Goal: Navigation & Orientation: Find specific page/section

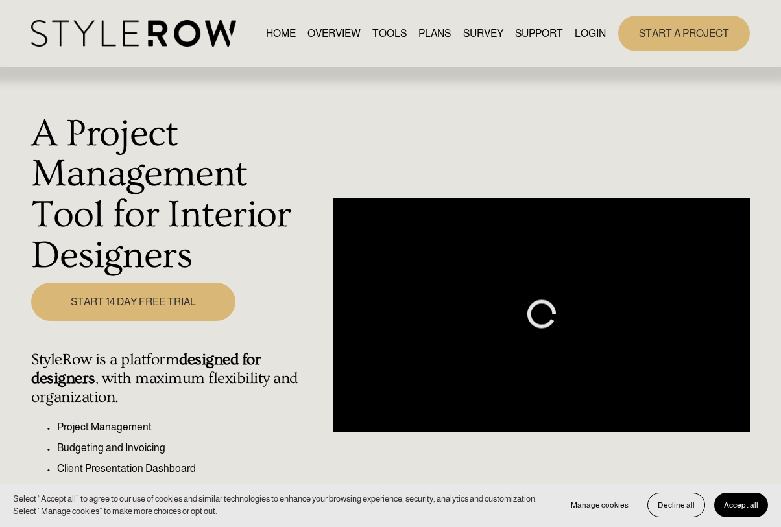
click at [587, 34] on link "LOGIN" at bounding box center [590, 34] width 31 height 18
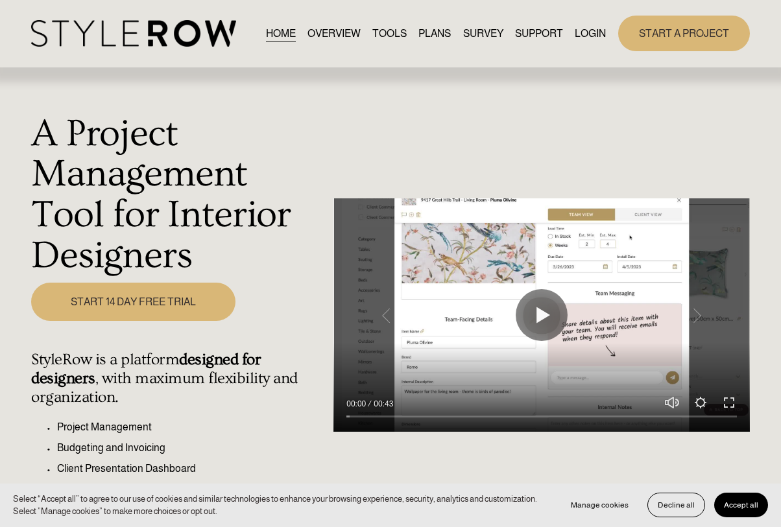
click at [587, 34] on link "LOGIN" at bounding box center [590, 34] width 31 height 18
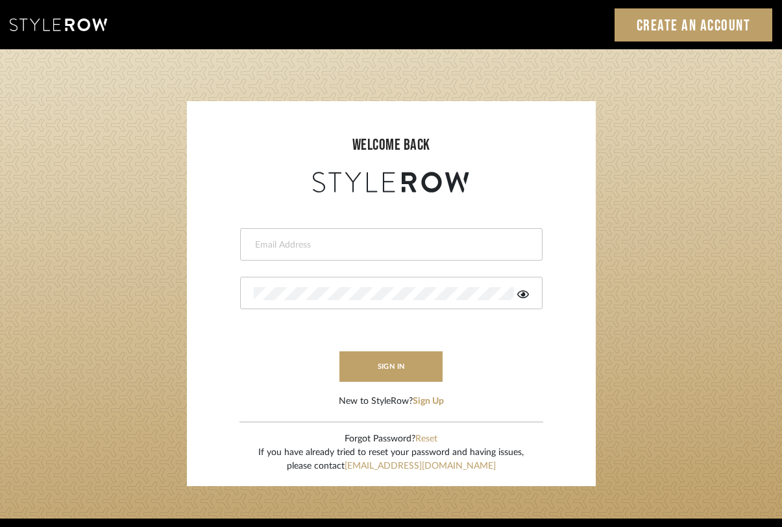
type input "[PERSON_NAME][EMAIL_ADDRESS][DOMAIN_NAME]"
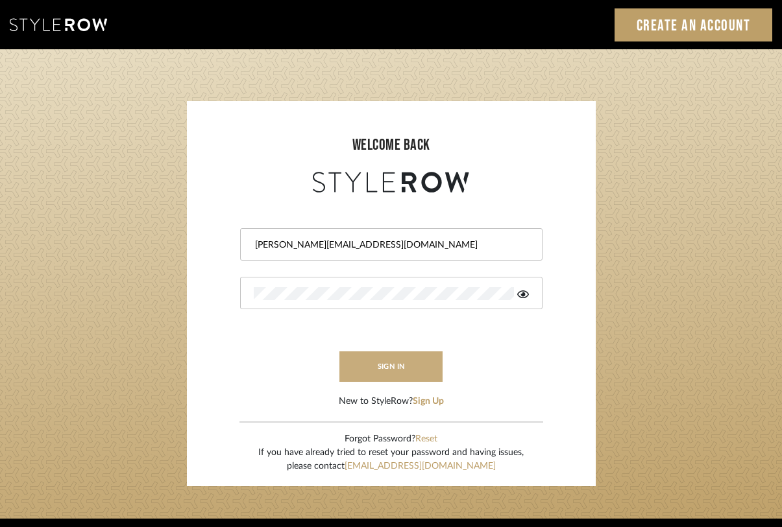
click at [396, 370] on button "sign in" at bounding box center [391, 367] width 104 height 30
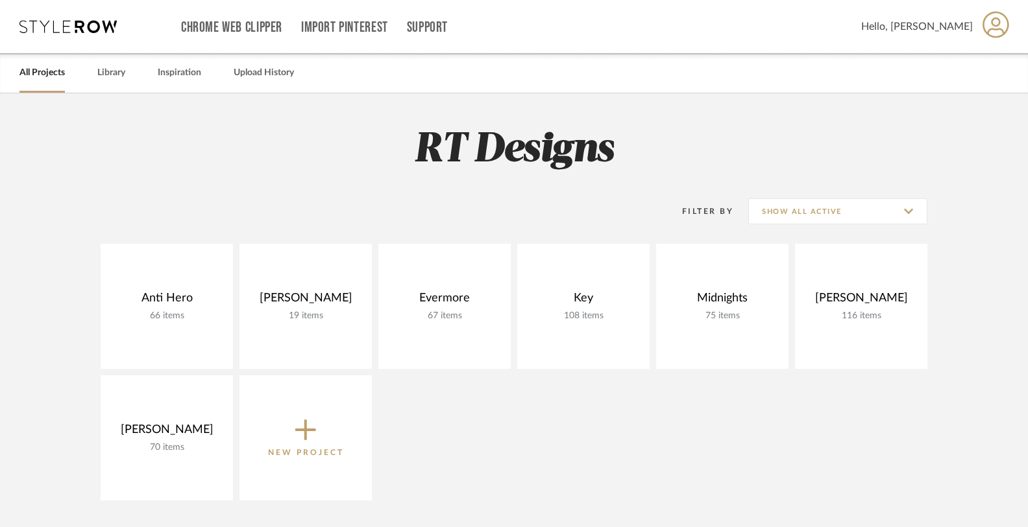
click at [582, 291] on div "Key 108 items View Budget Open Project" at bounding box center [583, 306] width 132 height 125
click at [0, 0] on link at bounding box center [0, 0] width 0 height 0
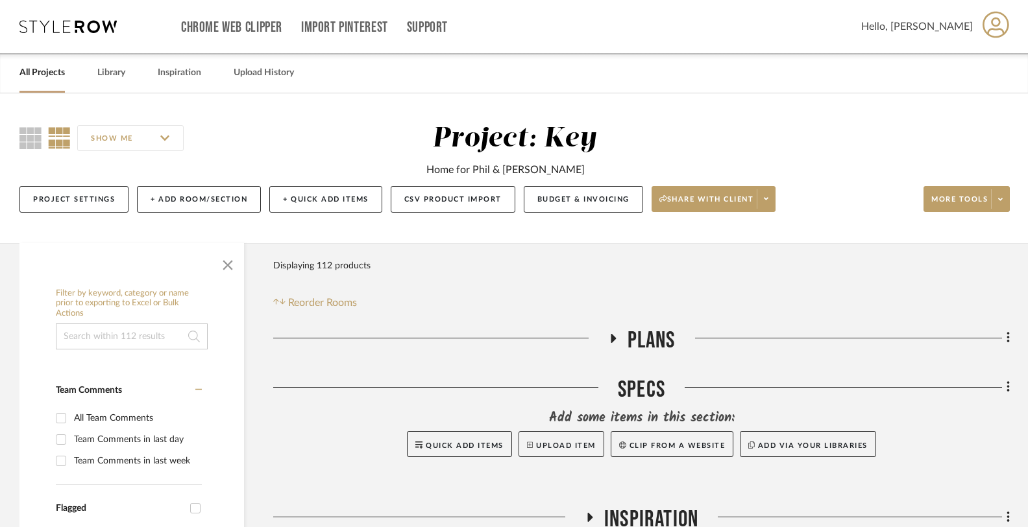
click at [769, 145] on div "Project: Key Home for Phil & Erika Key" at bounding box center [514, 150] width 516 height 55
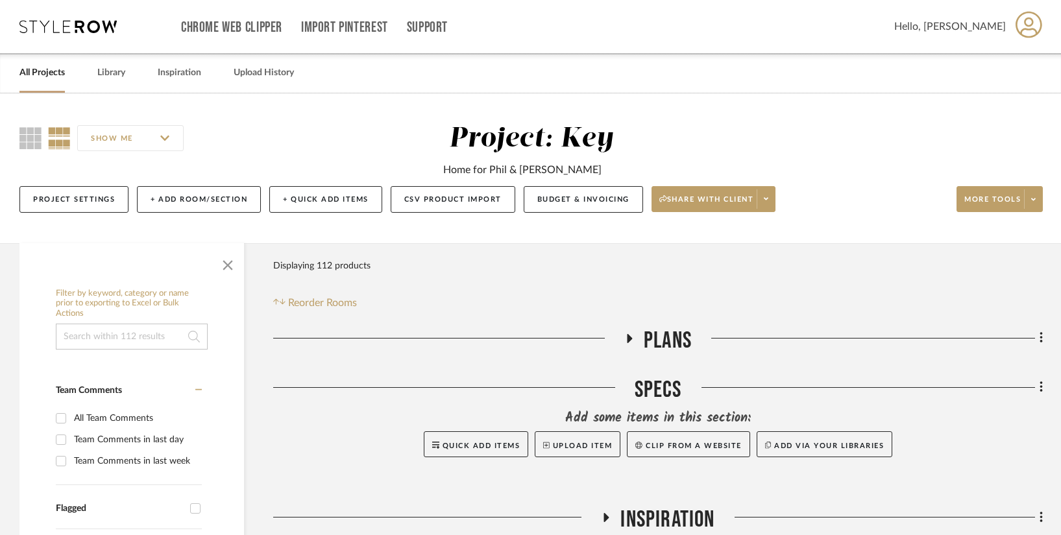
click at [626, 336] on icon at bounding box center [630, 338] width 16 height 10
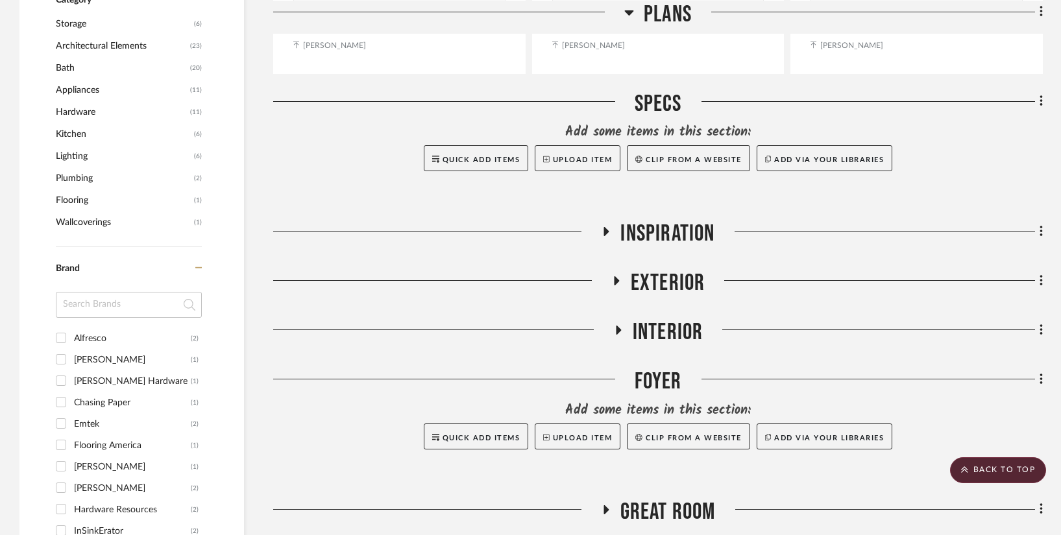
scroll to position [878, 0]
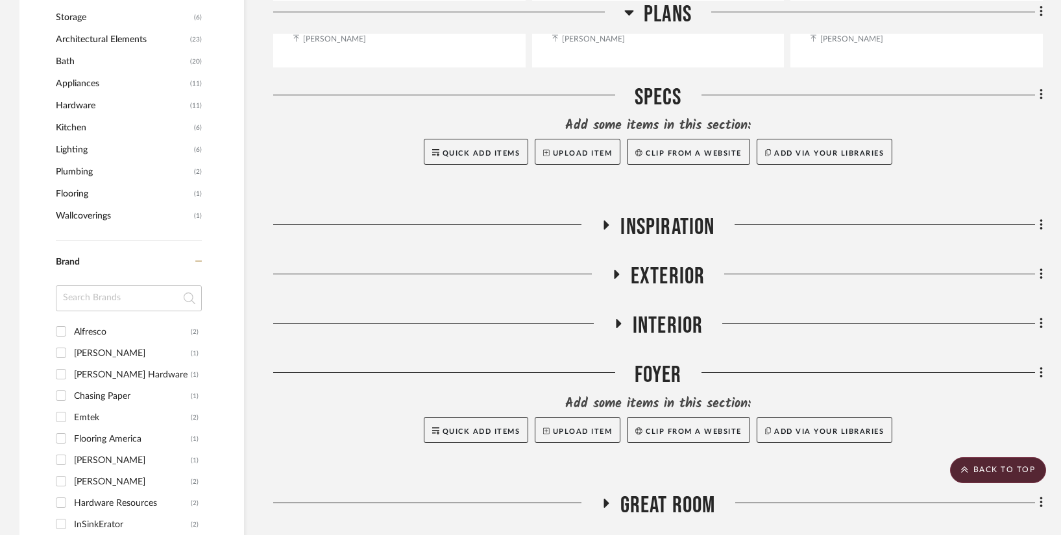
drag, startPoint x: 668, startPoint y: 475, endPoint x: 603, endPoint y: 215, distance: 267.7
click at [603, 215] on h3 "Inspiration" at bounding box center [658, 227] width 114 height 28
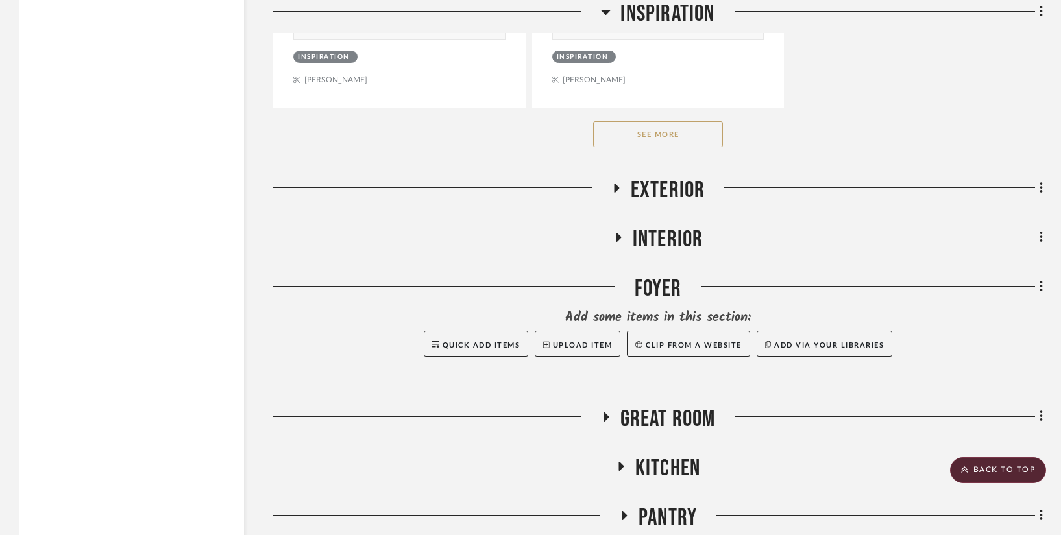
scroll to position [2765, 0]
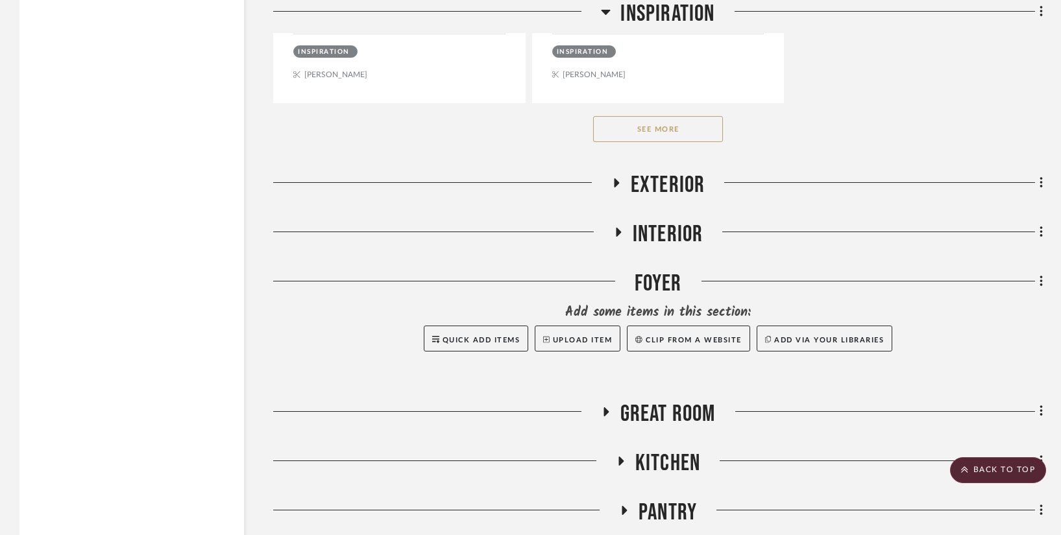
drag, startPoint x: 603, startPoint y: 215, endPoint x: 617, endPoint y: 180, distance: 38.4
click at [617, 180] on icon at bounding box center [616, 182] width 5 height 9
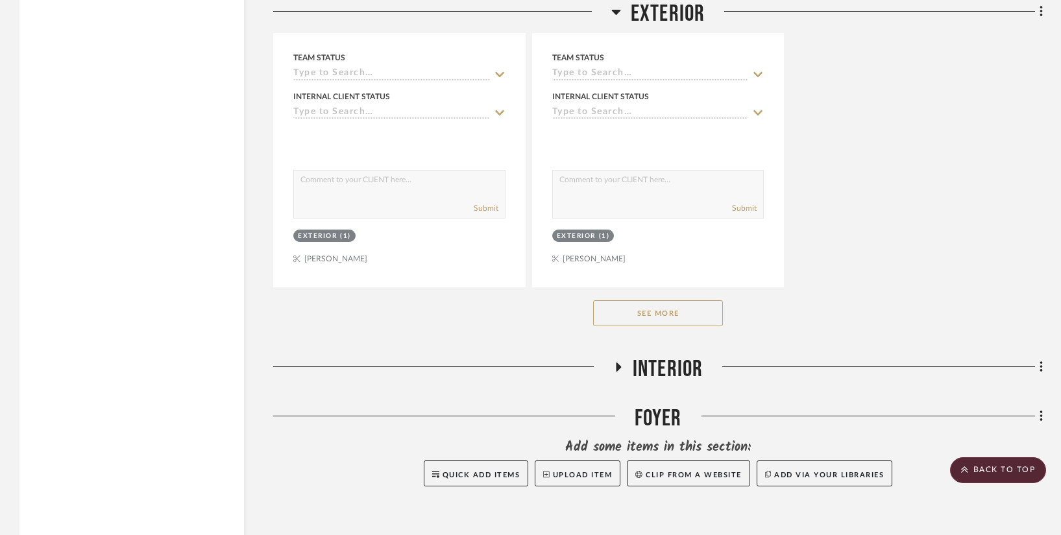
scroll to position [4483, 0]
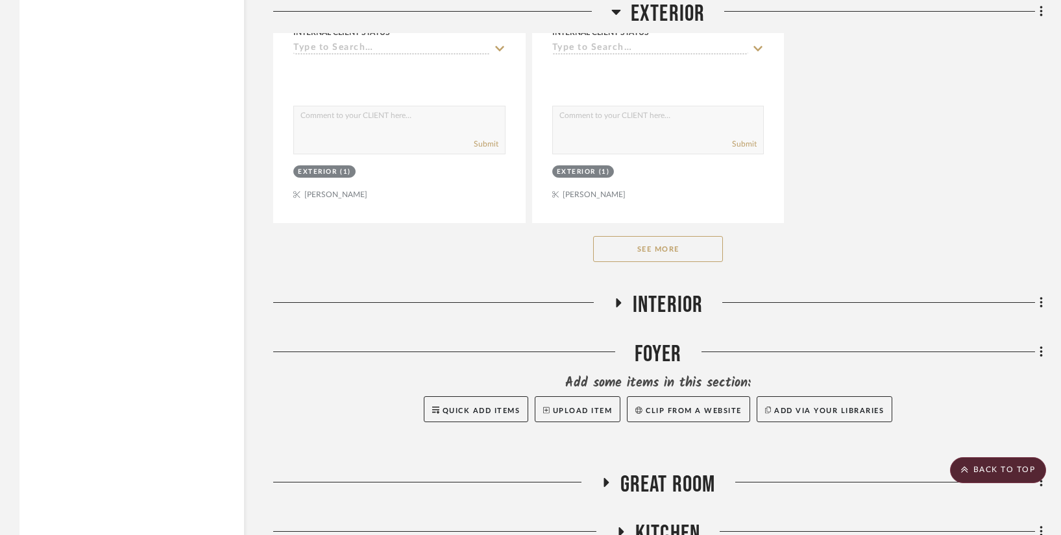
click at [614, 298] on icon at bounding box center [618, 303] width 16 height 10
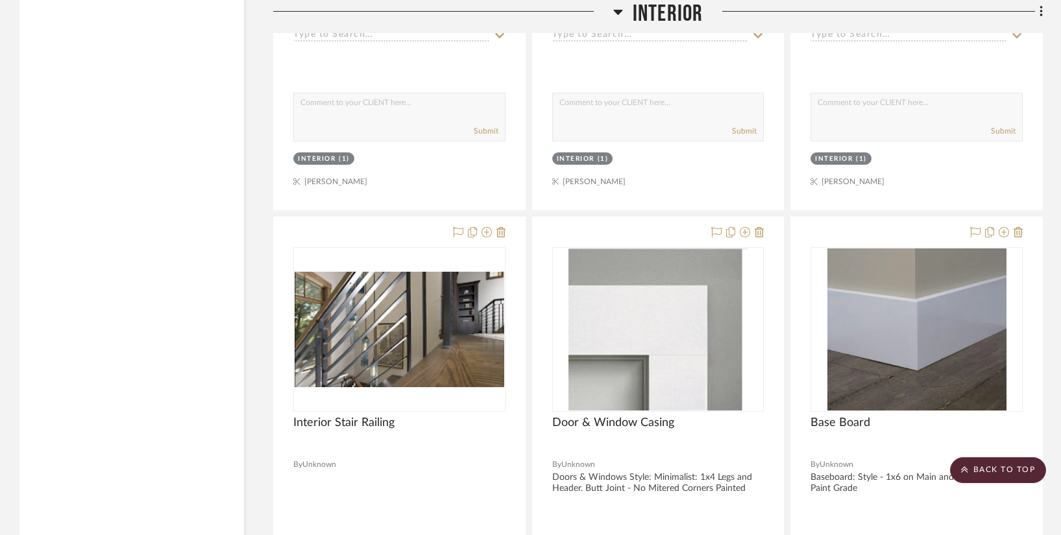
scroll to position [5157, 0]
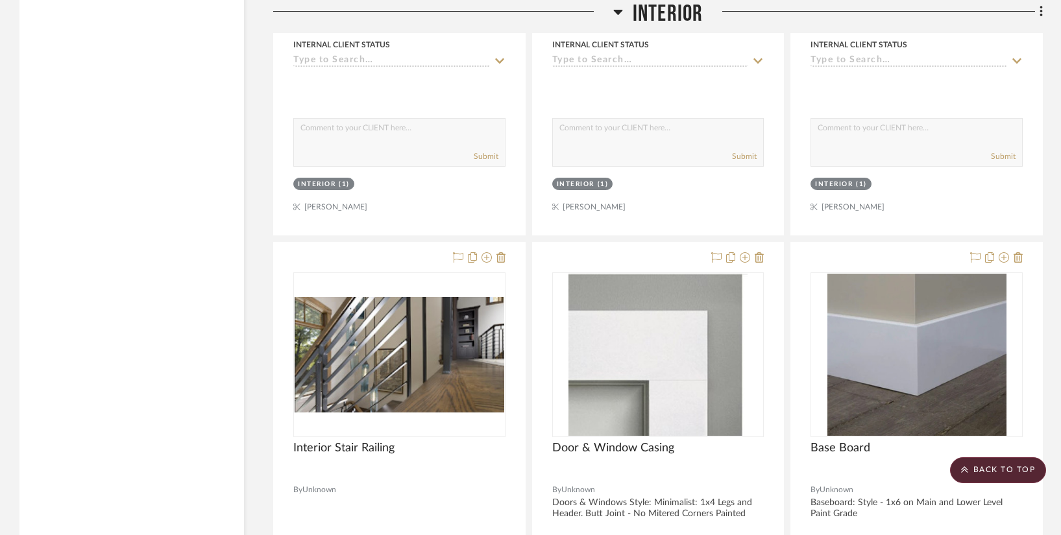
click at [398, 246] on div at bounding box center [399, 527] width 251 height 568
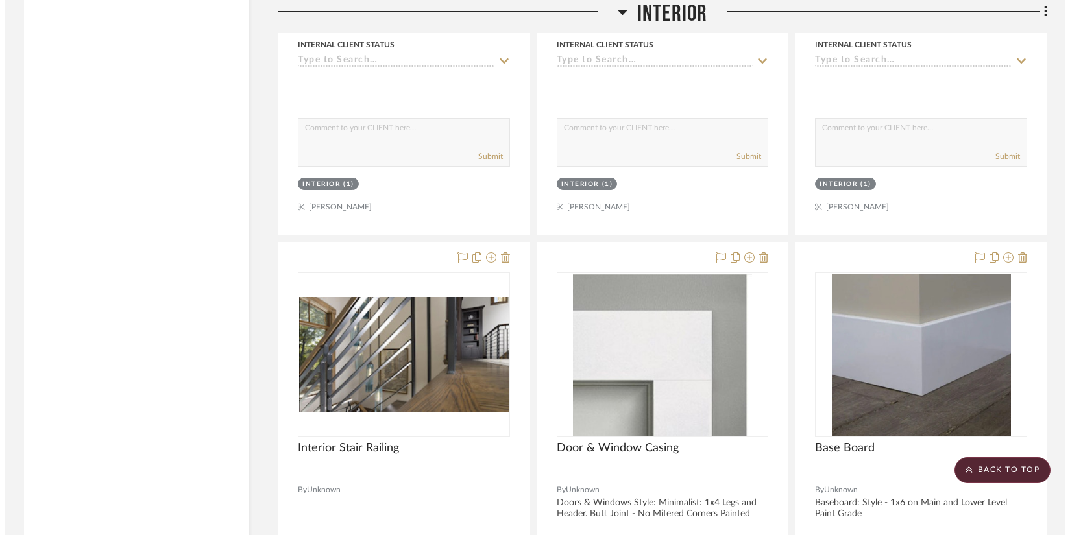
scroll to position [0, 0]
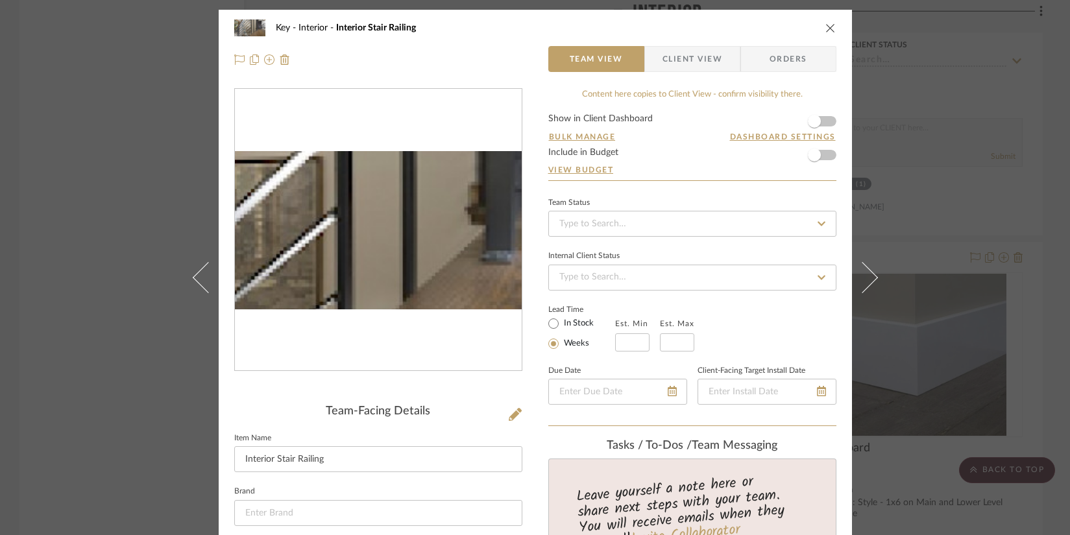
drag, startPoint x: 617, startPoint y: 180, endPoint x: 676, endPoint y: 63, distance: 130.9
click at [676, 63] on span "Client View" at bounding box center [692, 59] width 60 height 26
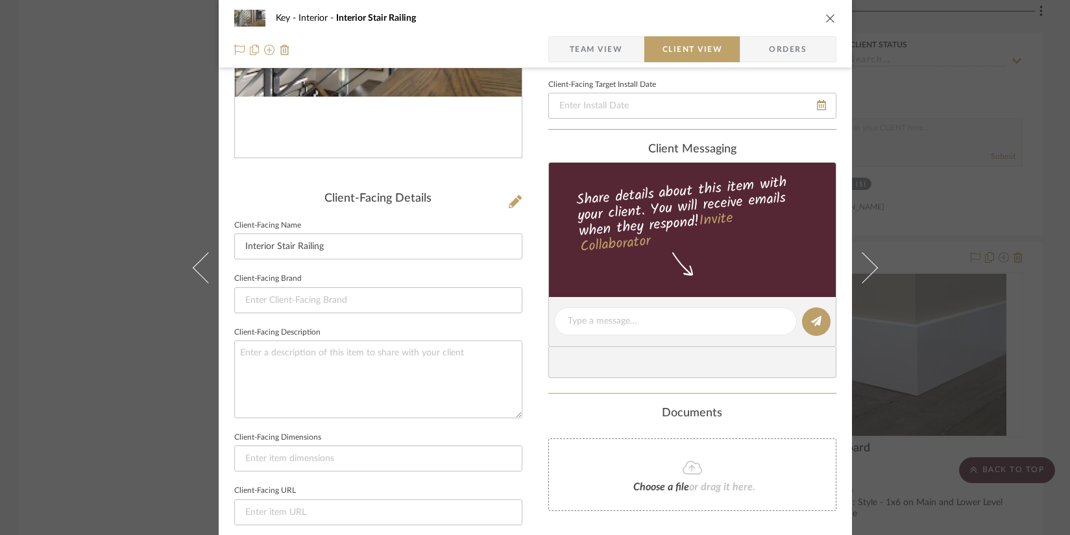
scroll to position [275, 0]
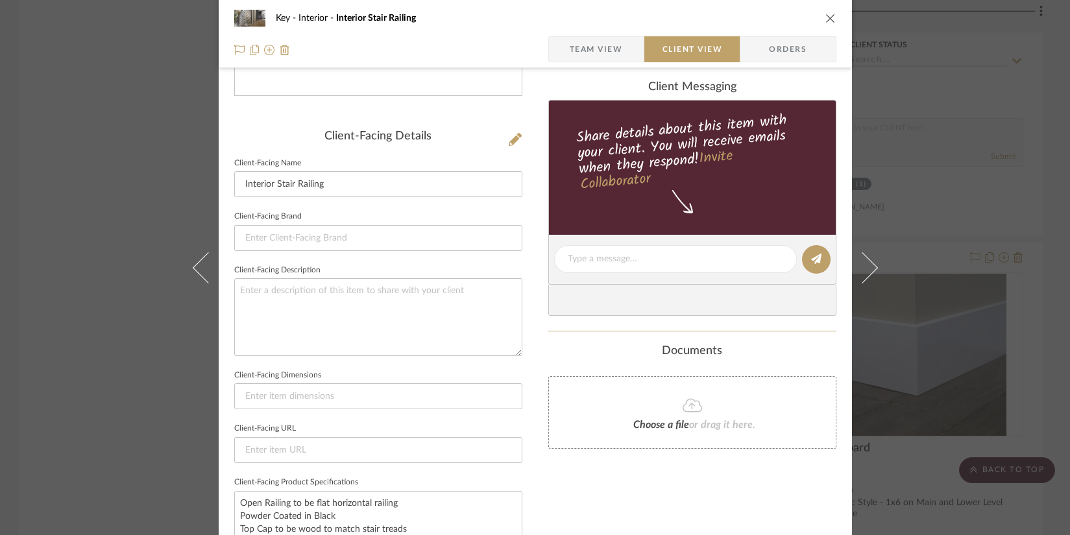
drag, startPoint x: 676, startPoint y: 63, endPoint x: 104, endPoint y: 344, distance: 636.9
click at [104, 344] on div "Key Interior Interior Stair Railing Team View Client View Orders Client-Facing …" at bounding box center [535, 267] width 1070 height 535
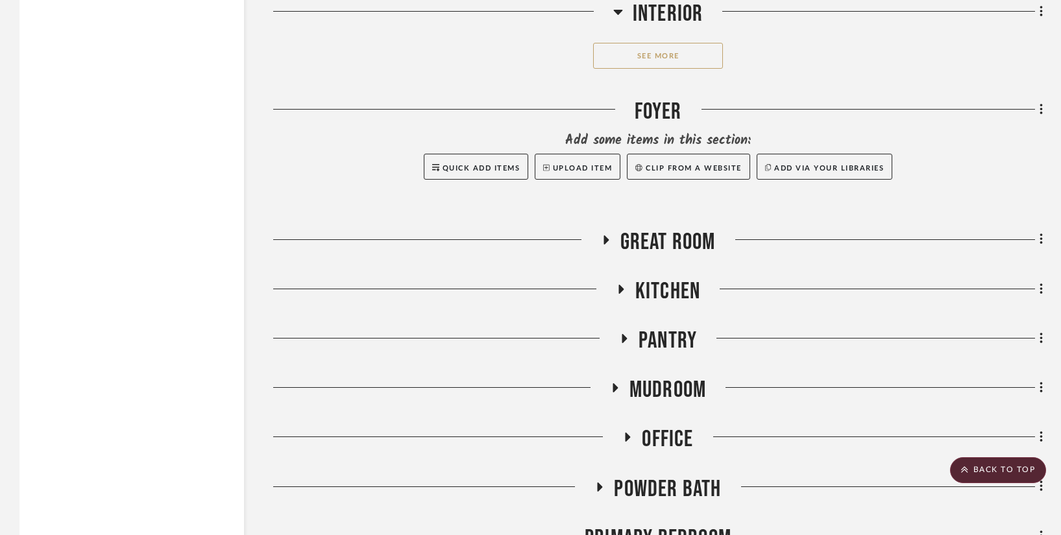
scroll to position [6523, 0]
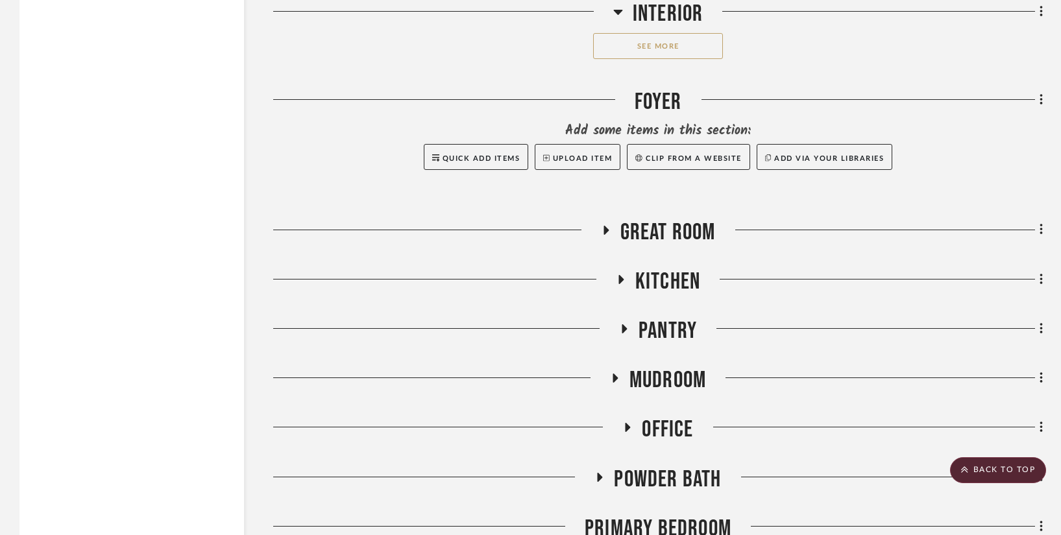
click at [619, 275] on icon at bounding box center [620, 279] width 5 height 9
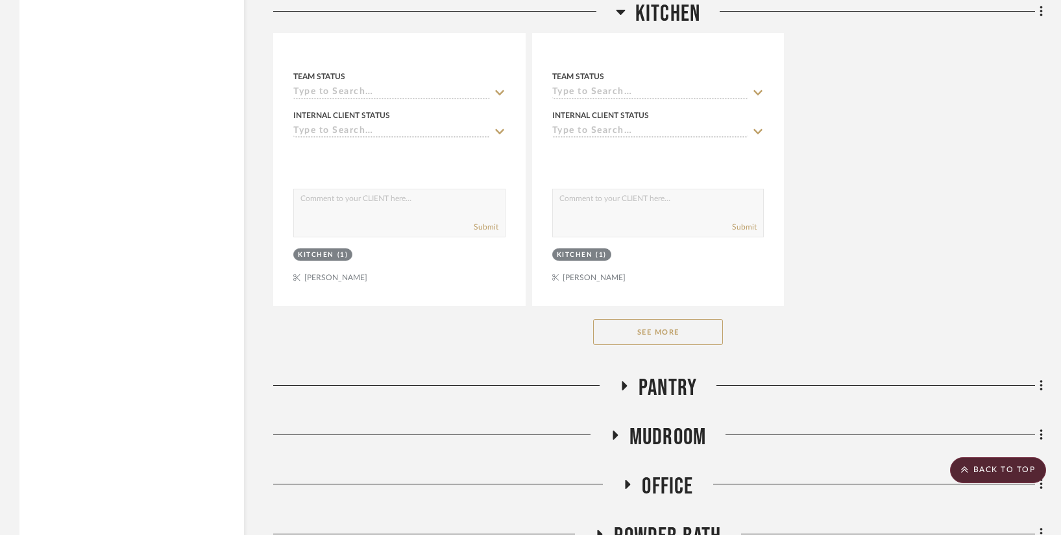
scroll to position [8266, 0]
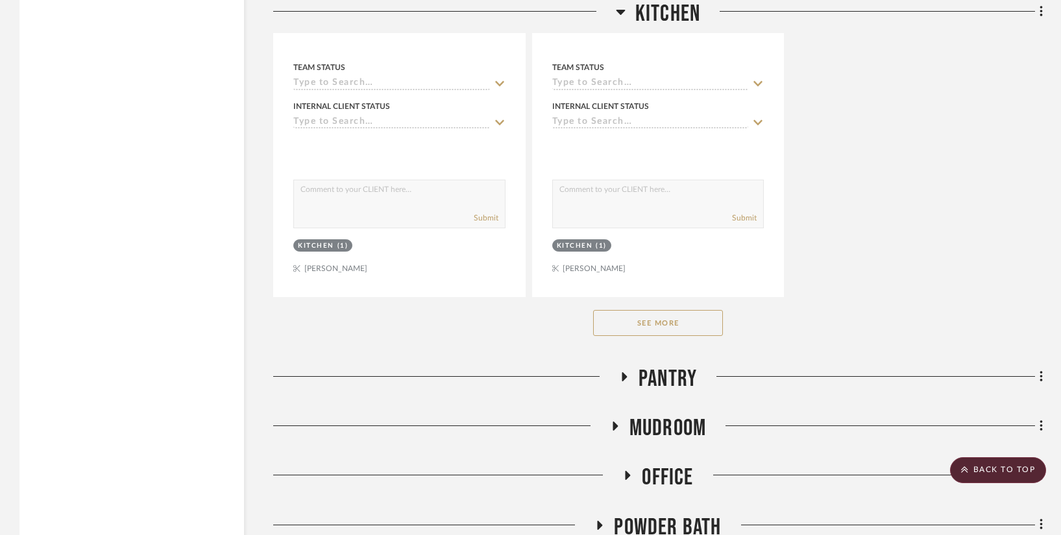
click at [625, 372] on icon at bounding box center [624, 376] width 5 height 9
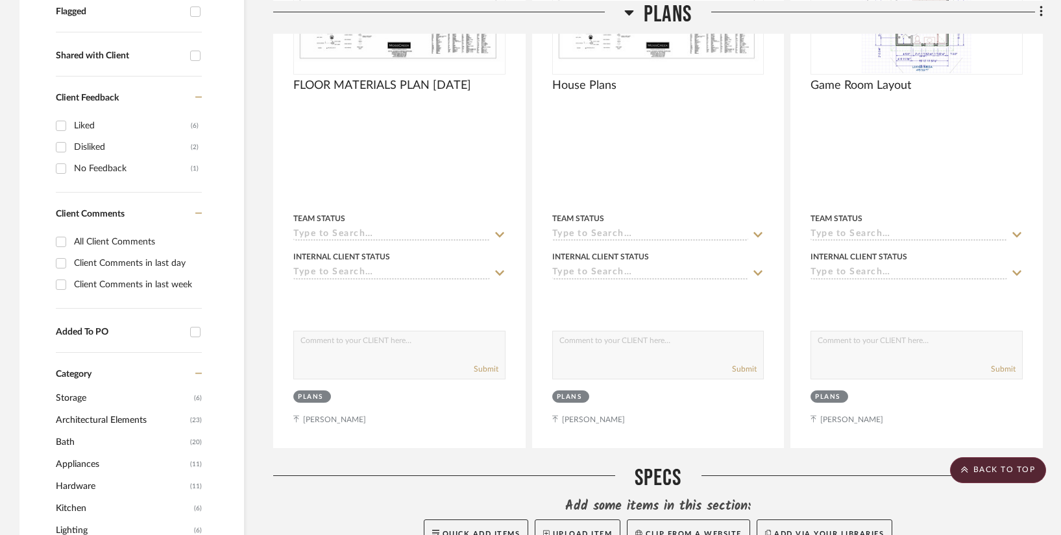
scroll to position [0, 0]
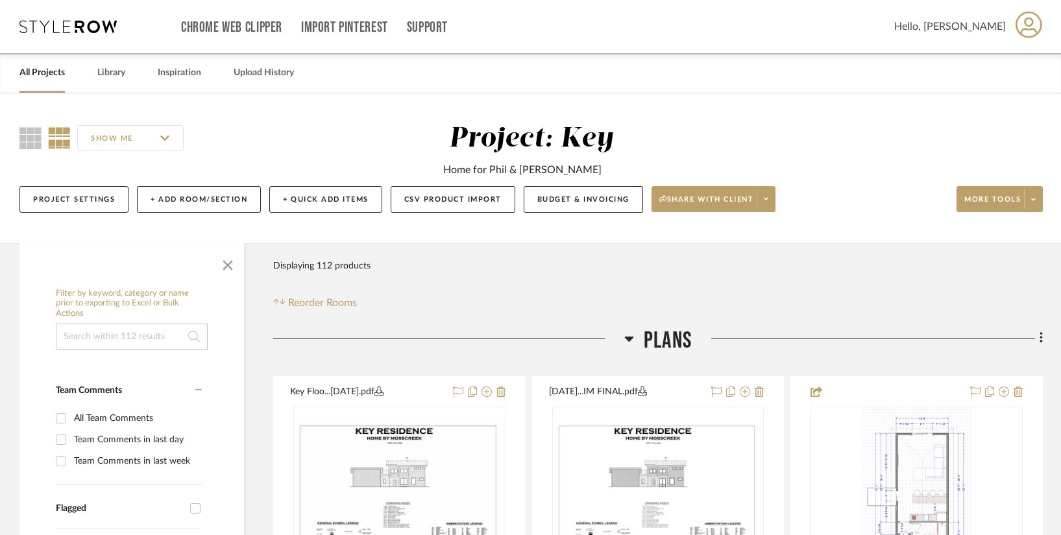
click at [51, 79] on link "All Projects" at bounding box center [41, 73] width 45 height 18
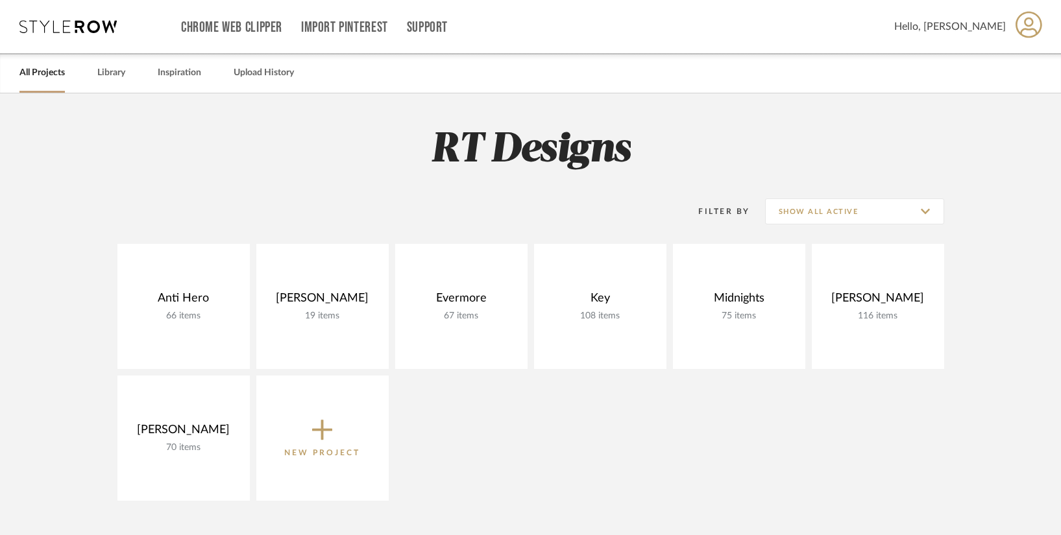
click at [191, 301] on div "Anti Hero 66 items View Budget Open Project" at bounding box center [183, 306] width 132 height 125
click at [0, 0] on link "Open Project" at bounding box center [0, 0] width 0 height 0
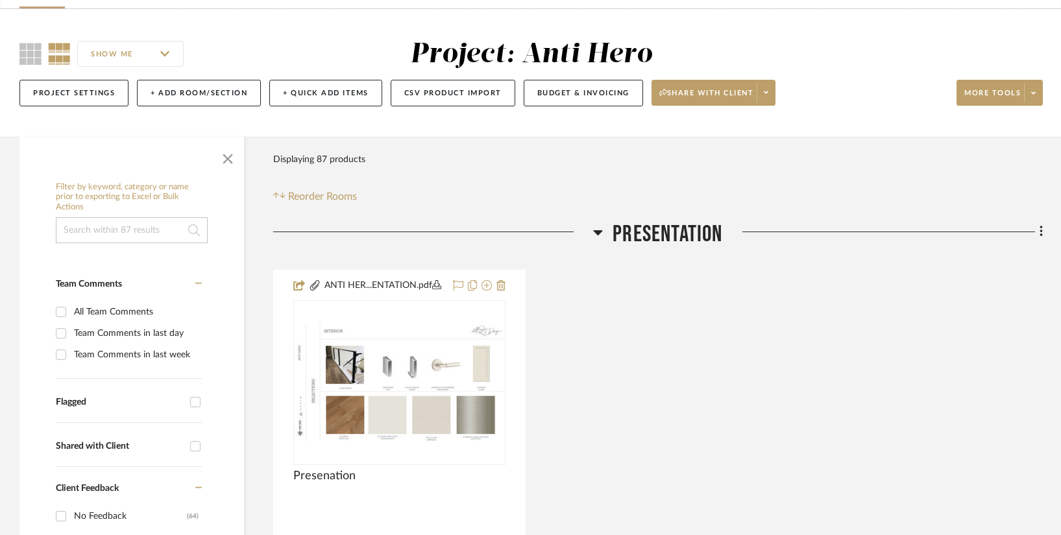
scroll to position [90, 0]
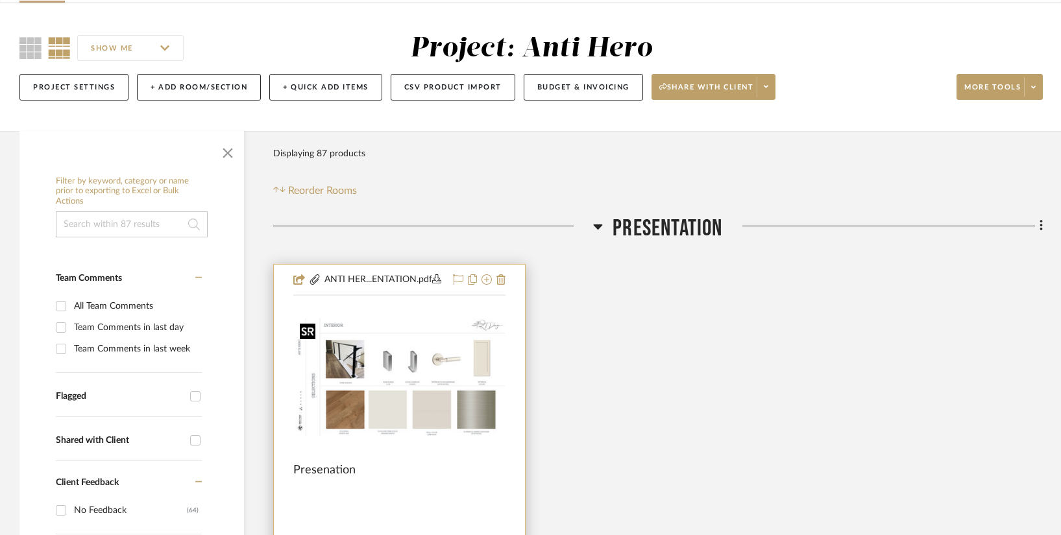
drag, startPoint x: 104, startPoint y: 344, endPoint x: 411, endPoint y: 372, distance: 308.2
click at [0, 0] on img at bounding box center [0, 0] width 0 height 0
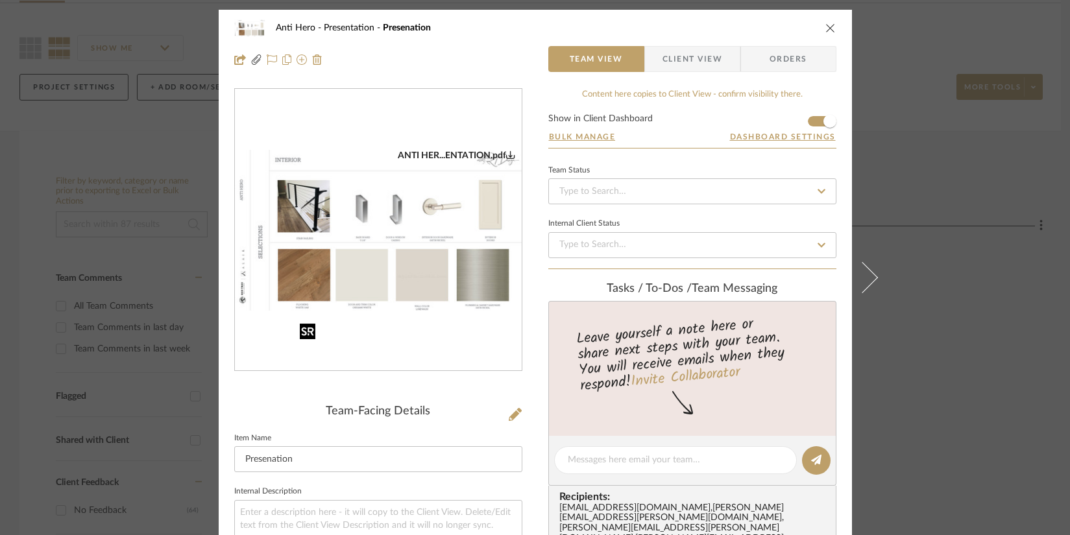
drag, startPoint x: 411, startPoint y: 372, endPoint x: 367, endPoint y: 268, distance: 113.4
click at [367, 268] on img "0" at bounding box center [378, 231] width 287 height 162
drag, startPoint x: 367, startPoint y: 268, endPoint x: 109, endPoint y: 134, distance: 291.1
click at [109, 134] on div "Anti Hero Presentation Presenation Team View Client View Orders ANTI HER...ENTA…" at bounding box center [535, 267] width 1070 height 535
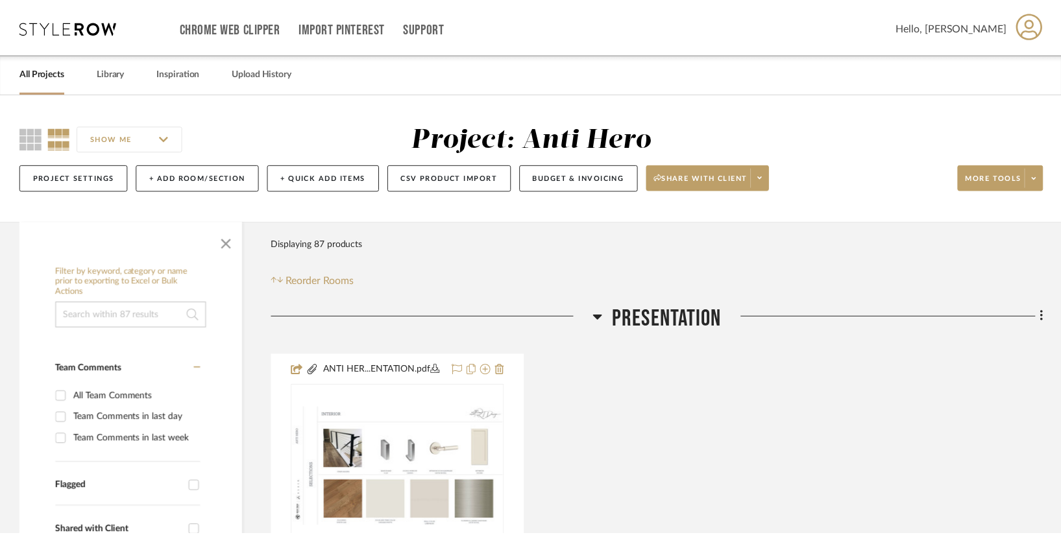
scroll to position [90, 0]
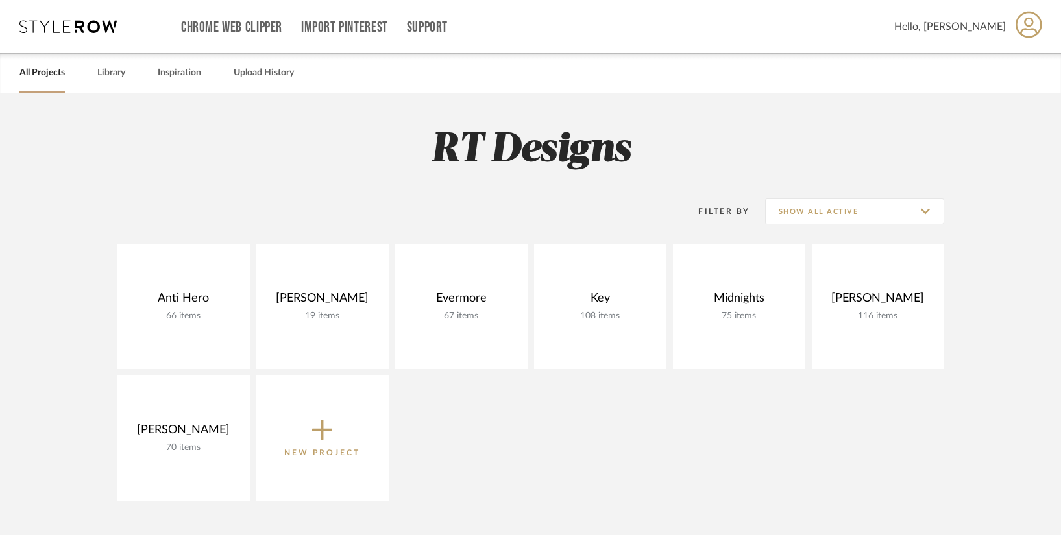
click at [790, 300] on div "Rosen 116 items View Budget Open Project" at bounding box center [878, 306] width 132 height 125
click at [0, 0] on link "Open Project" at bounding box center [0, 0] width 0 height 0
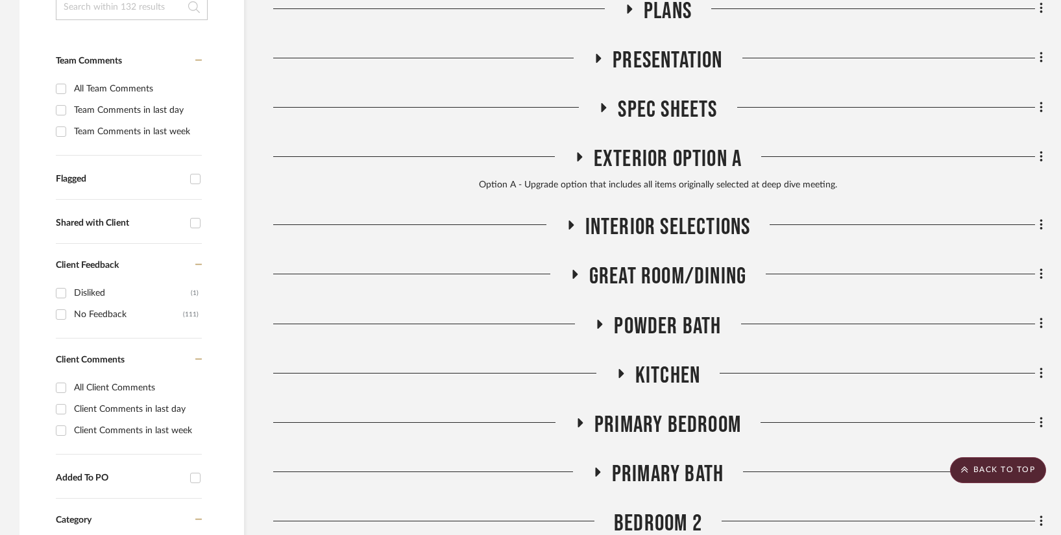
scroll to position [348, 0]
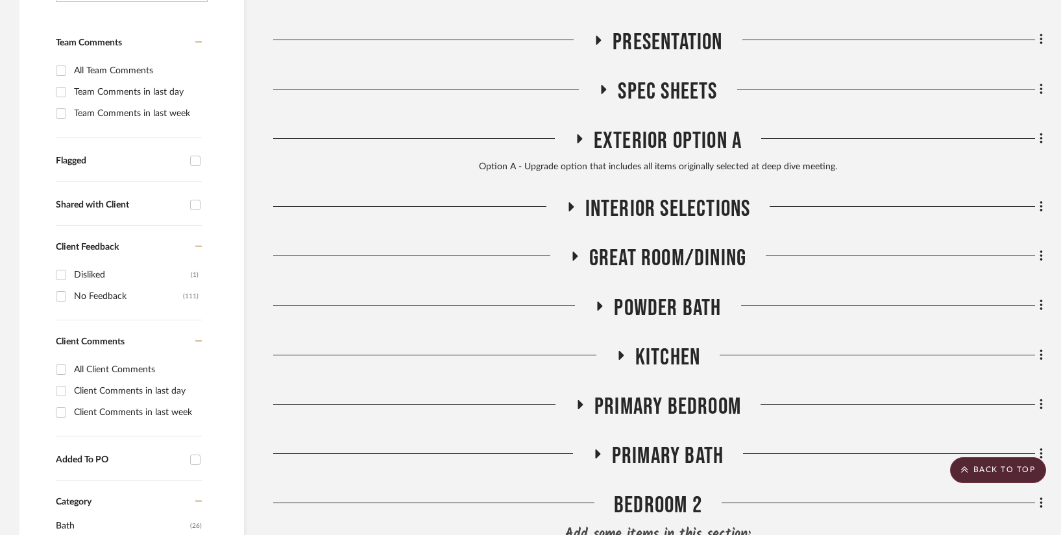
click at [573, 406] on icon at bounding box center [580, 405] width 16 height 10
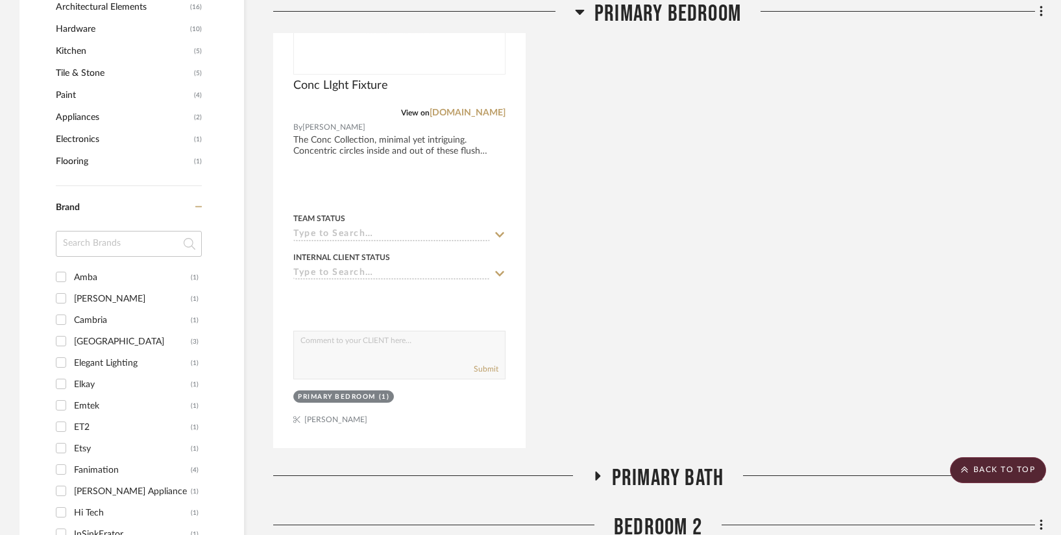
scroll to position [949, 0]
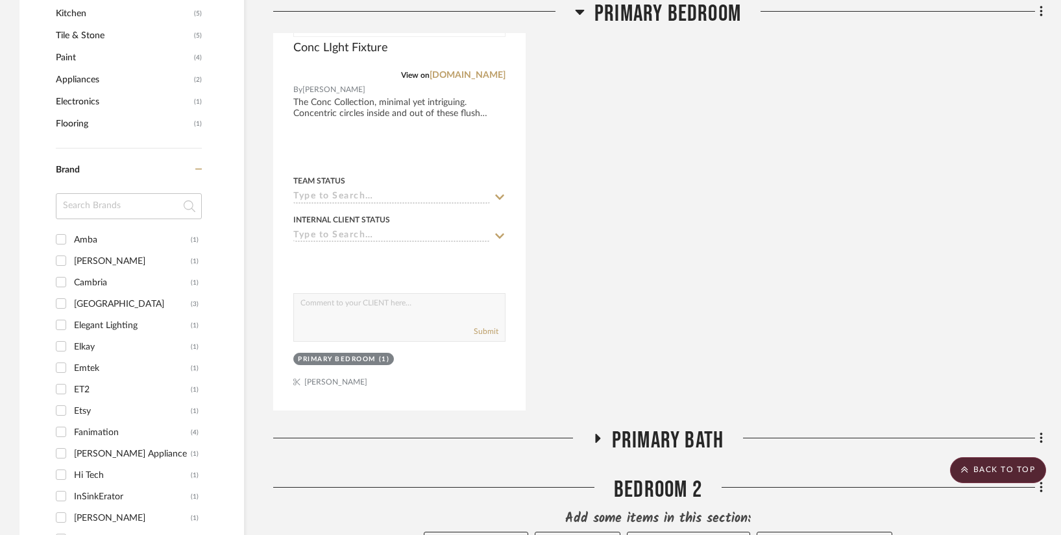
drag, startPoint x: 292, startPoint y: 178, endPoint x: 598, endPoint y: 437, distance: 400.1
click at [598, 437] on icon at bounding box center [597, 438] width 5 height 9
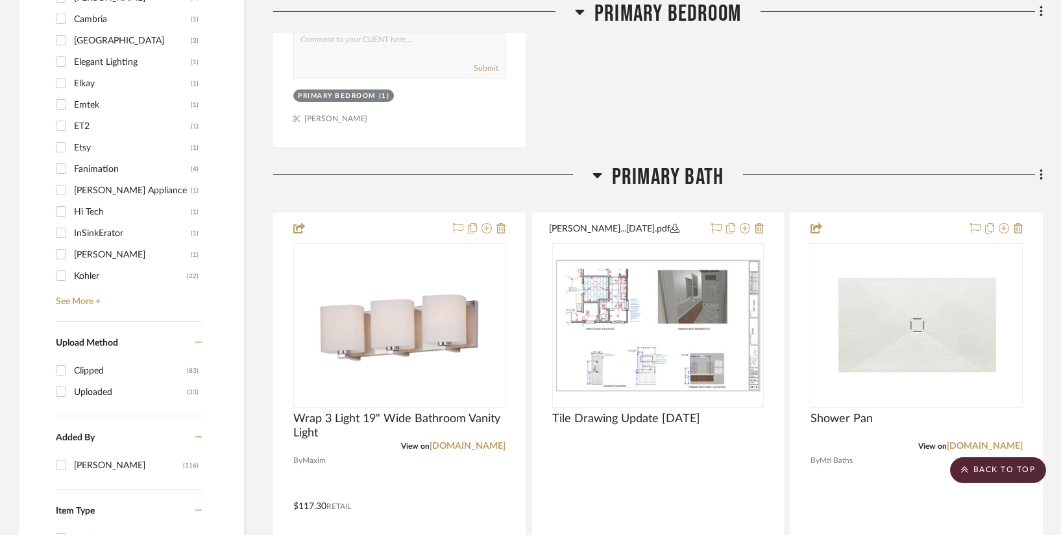
scroll to position [1218, 0]
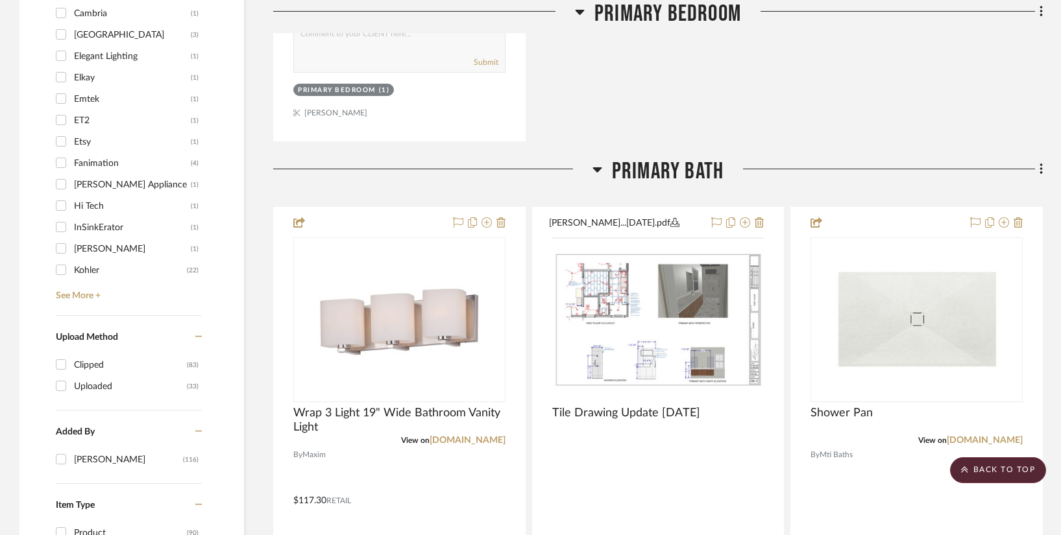
click at [0, 0] on img at bounding box center [0, 0] width 0 height 0
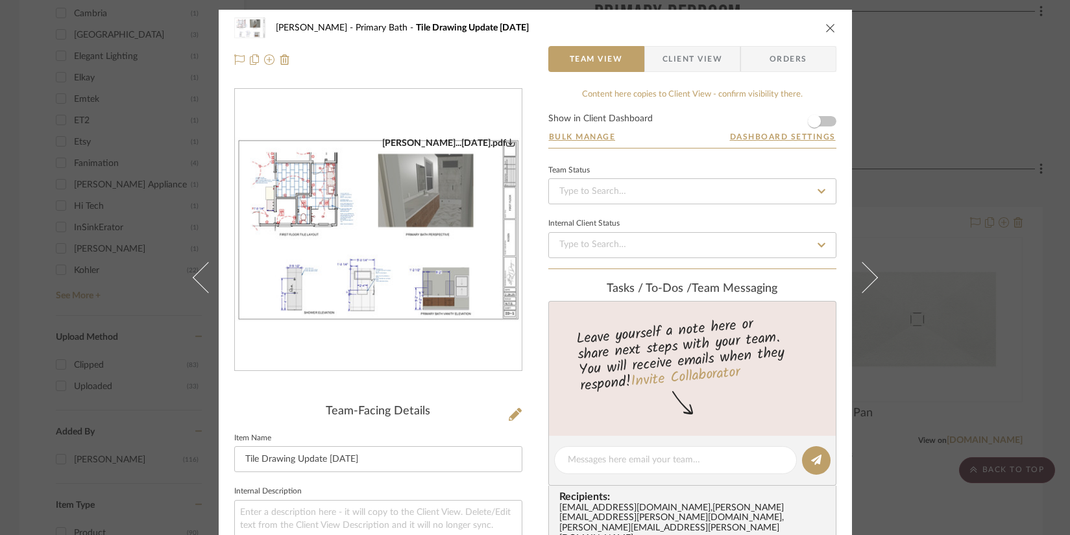
click at [333, 281] on img "0" at bounding box center [378, 231] width 287 height 186
click at [790, 22] on button "close" at bounding box center [831, 28] width 12 height 12
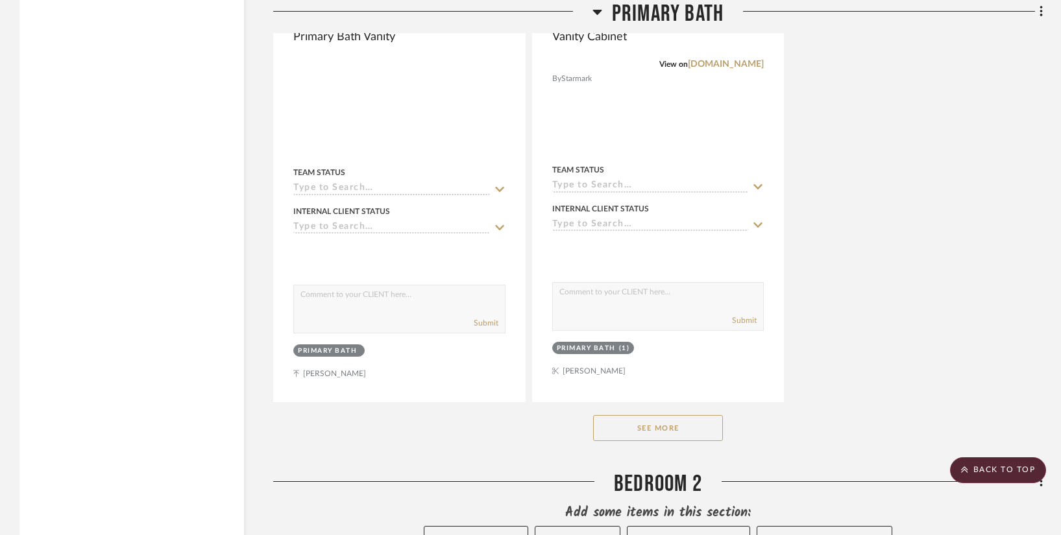
scroll to position [2855, 0]
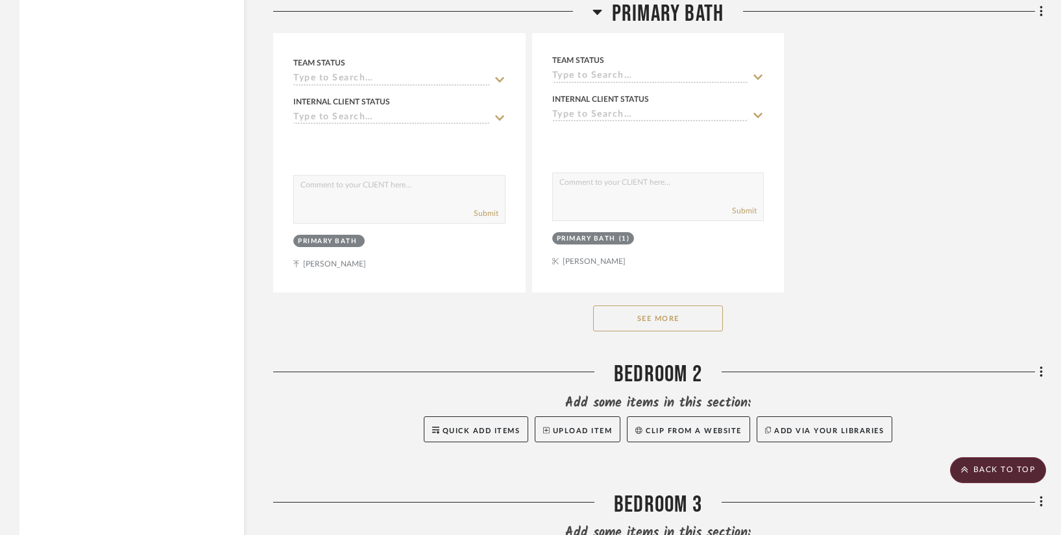
click at [659, 314] on button "See More" at bounding box center [658, 319] width 130 height 26
